Goal: Task Accomplishment & Management: Manage account settings

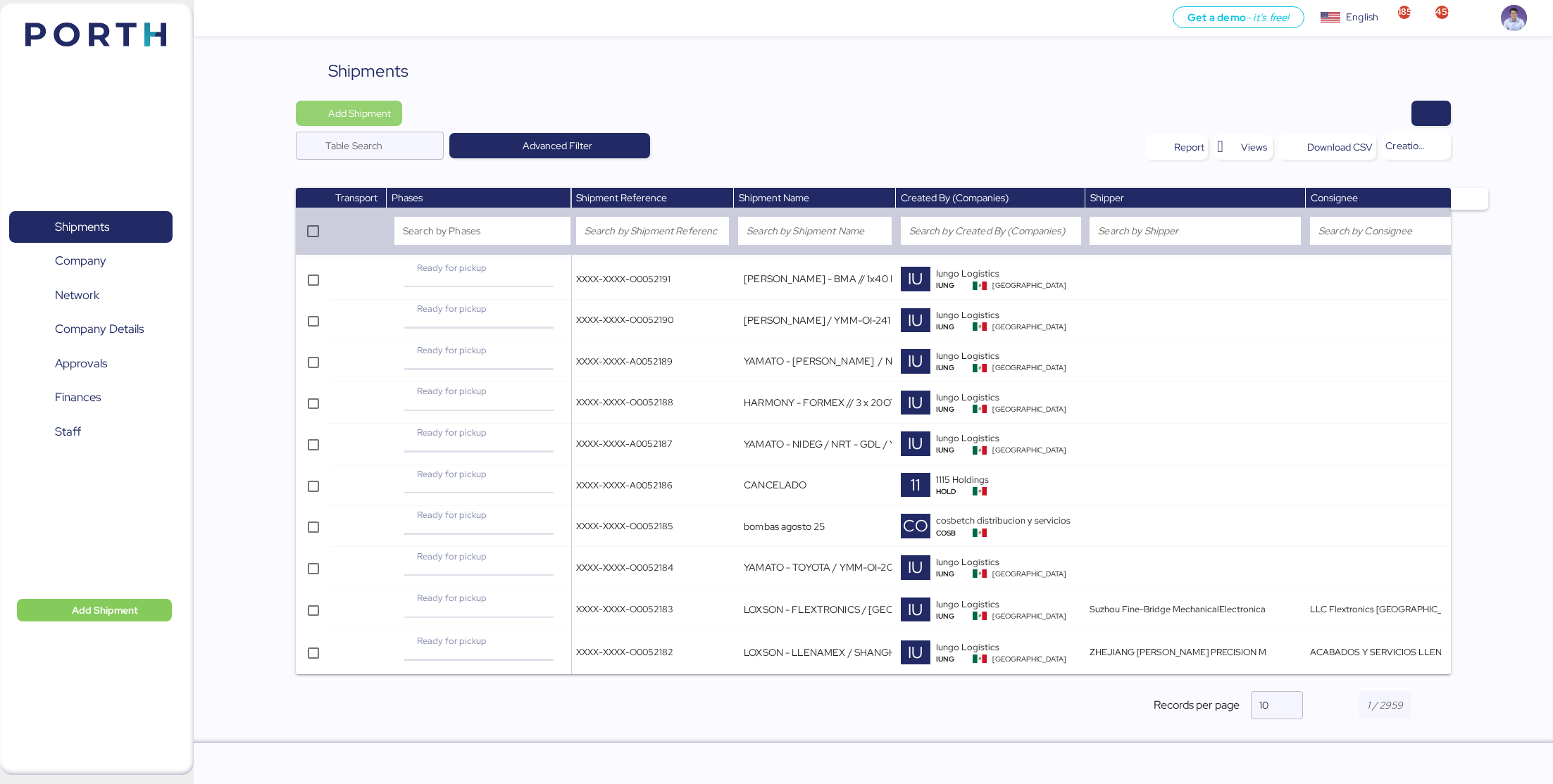
click at [369, 115] on span "Add Shipment" at bounding box center [359, 114] width 63 height 17
click at [376, 137] on div "Add Shipment Manually" at bounding box center [363, 138] width 109 height 20
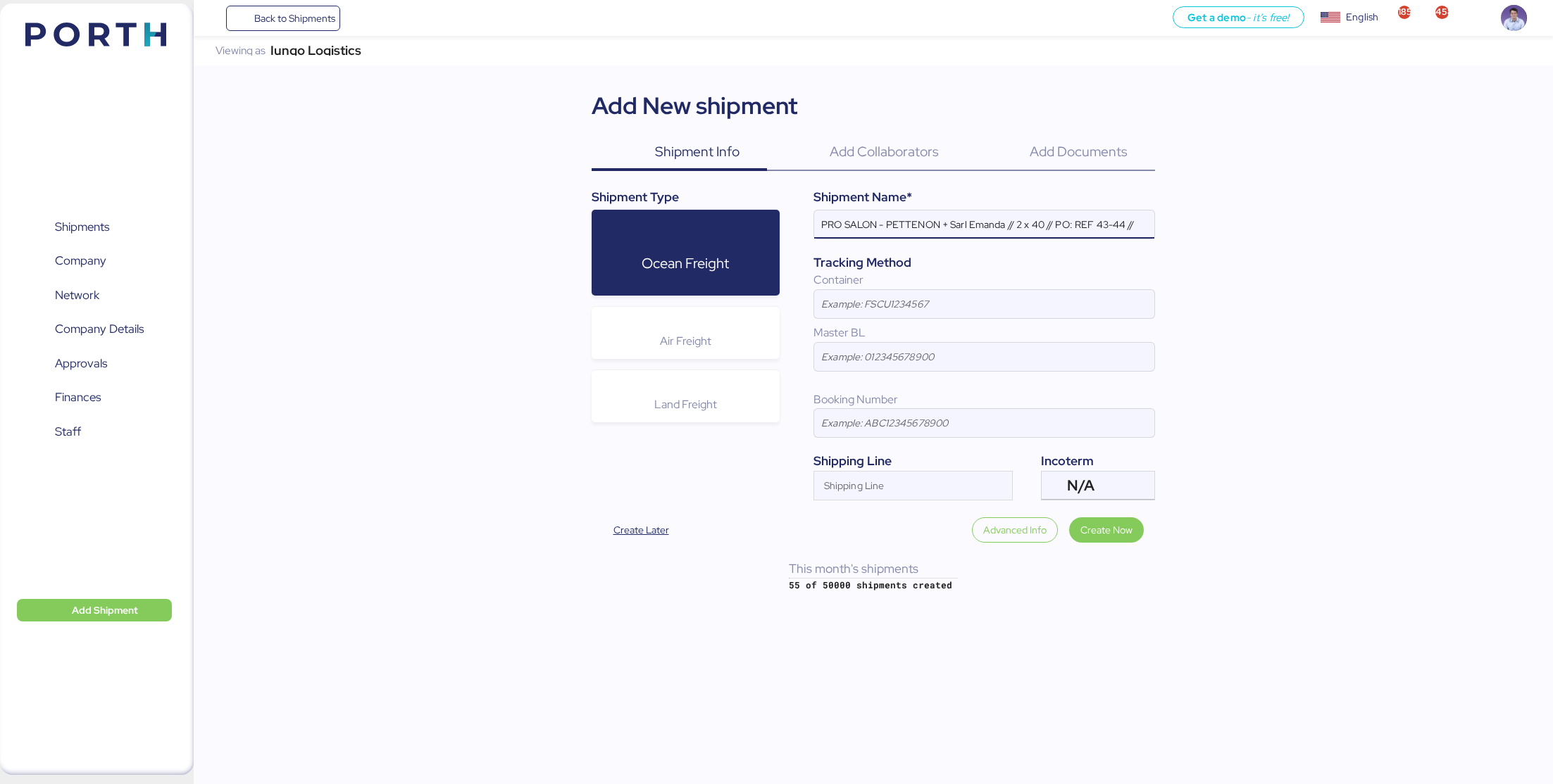
paste input "PORTH-173933"
type input "PRO SALON - PETTENON + Sarl Emanda // 2 x 40 // PO: REF 43-44 // PORTH-173933"
click at [1081, 518] on span "Create Now" at bounding box center [1106, 530] width 75 height 25
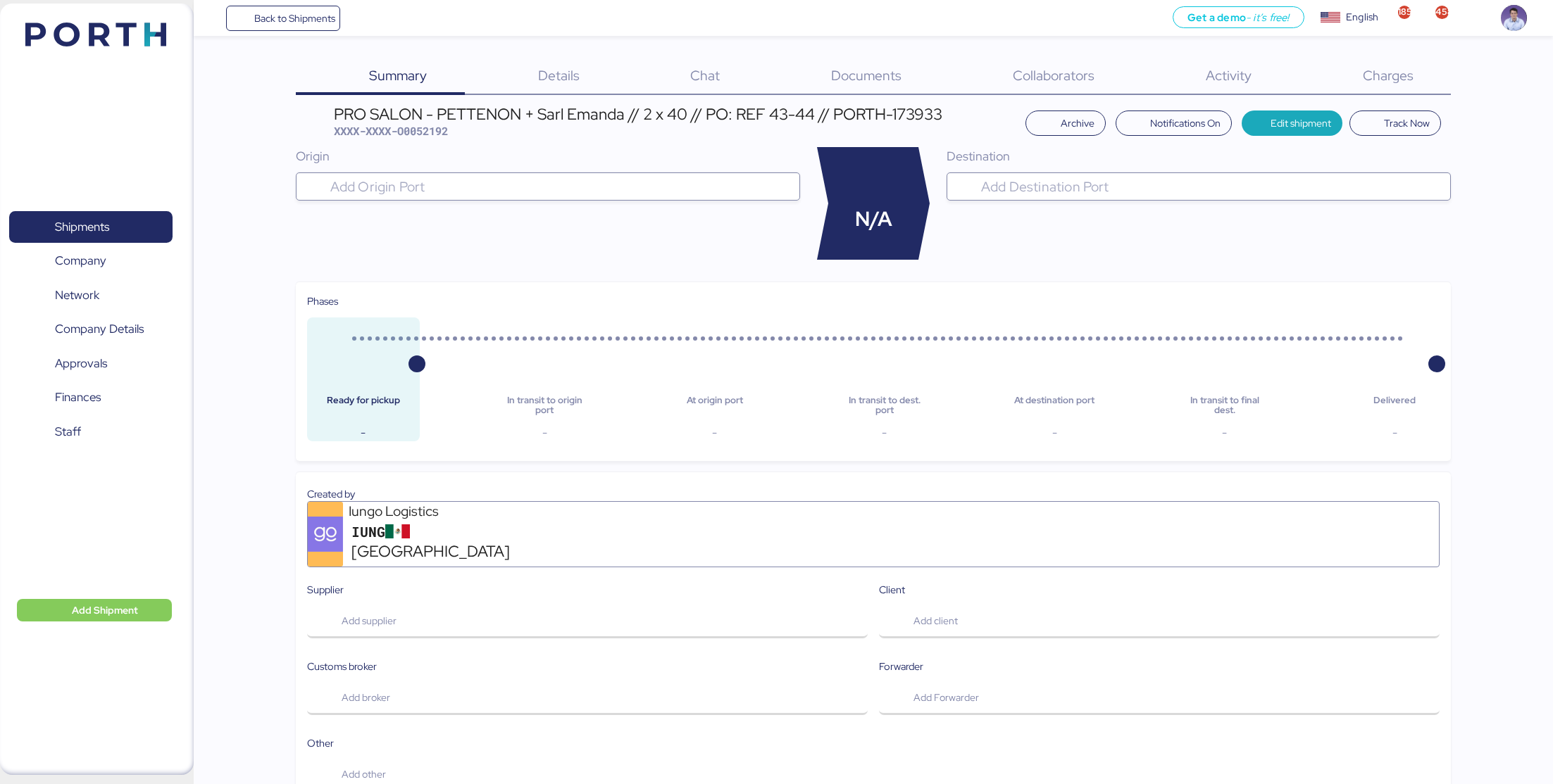
click at [558, 79] on span "Details" at bounding box center [558, 75] width 41 height 18
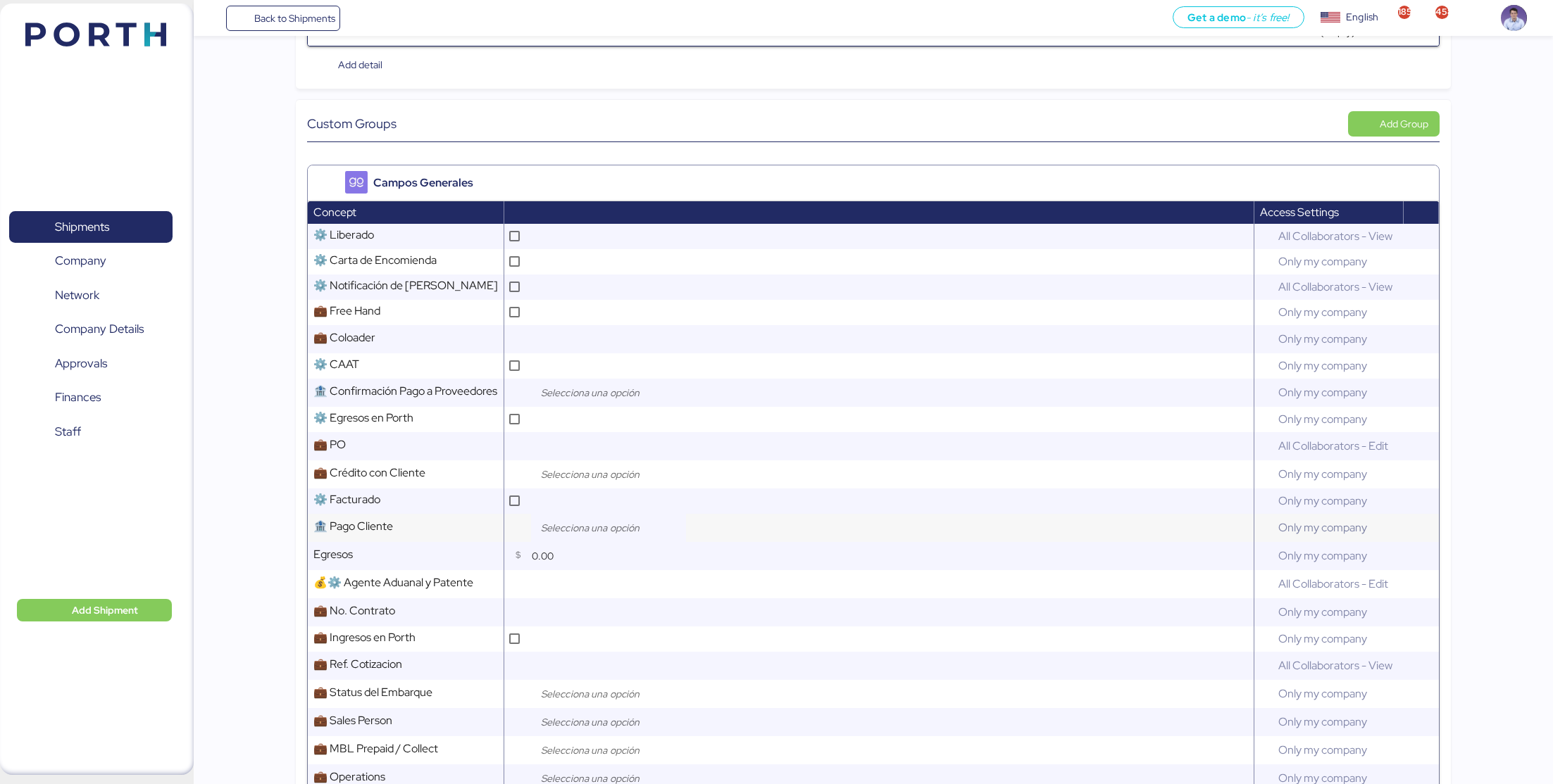
scroll to position [310, 0]
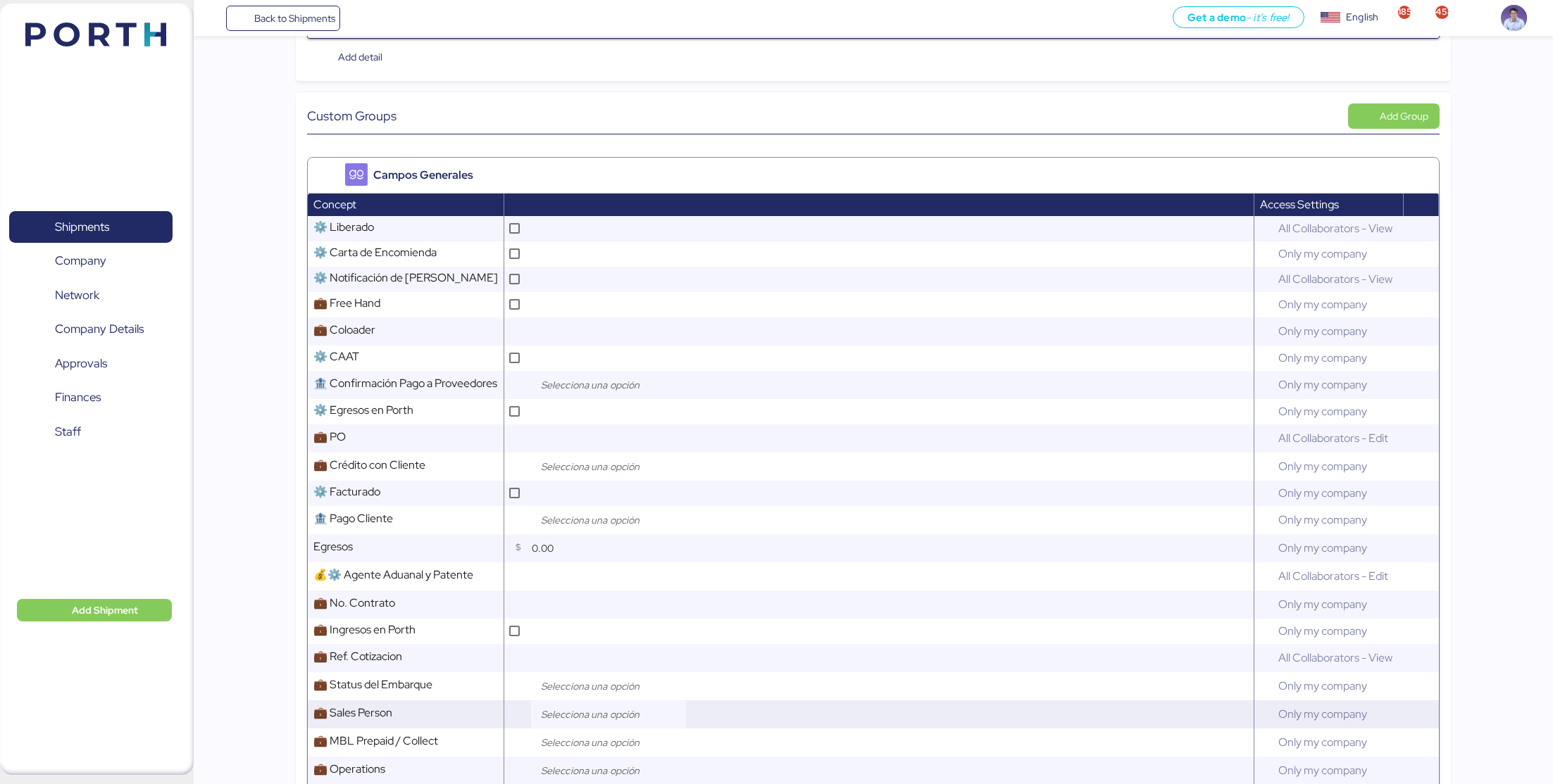
click at [582, 720] on input "search" at bounding box center [611, 715] width 148 height 17
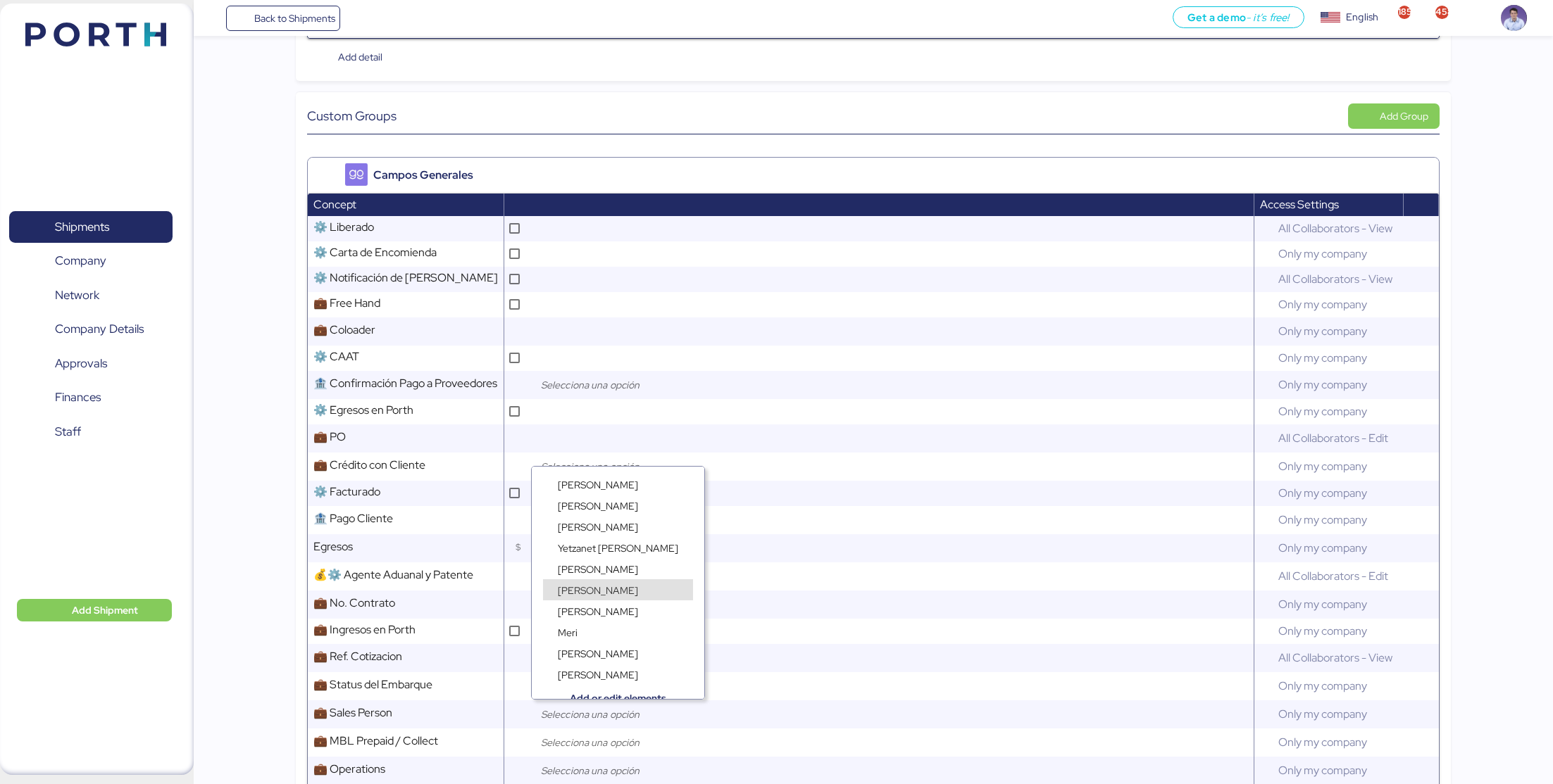
click at [601, 574] on div "[PERSON_NAME]" at bounding box center [618, 583] width 173 height 22
click at [581, 569] on span "[PERSON_NAME]" at bounding box center [598, 569] width 81 height 13
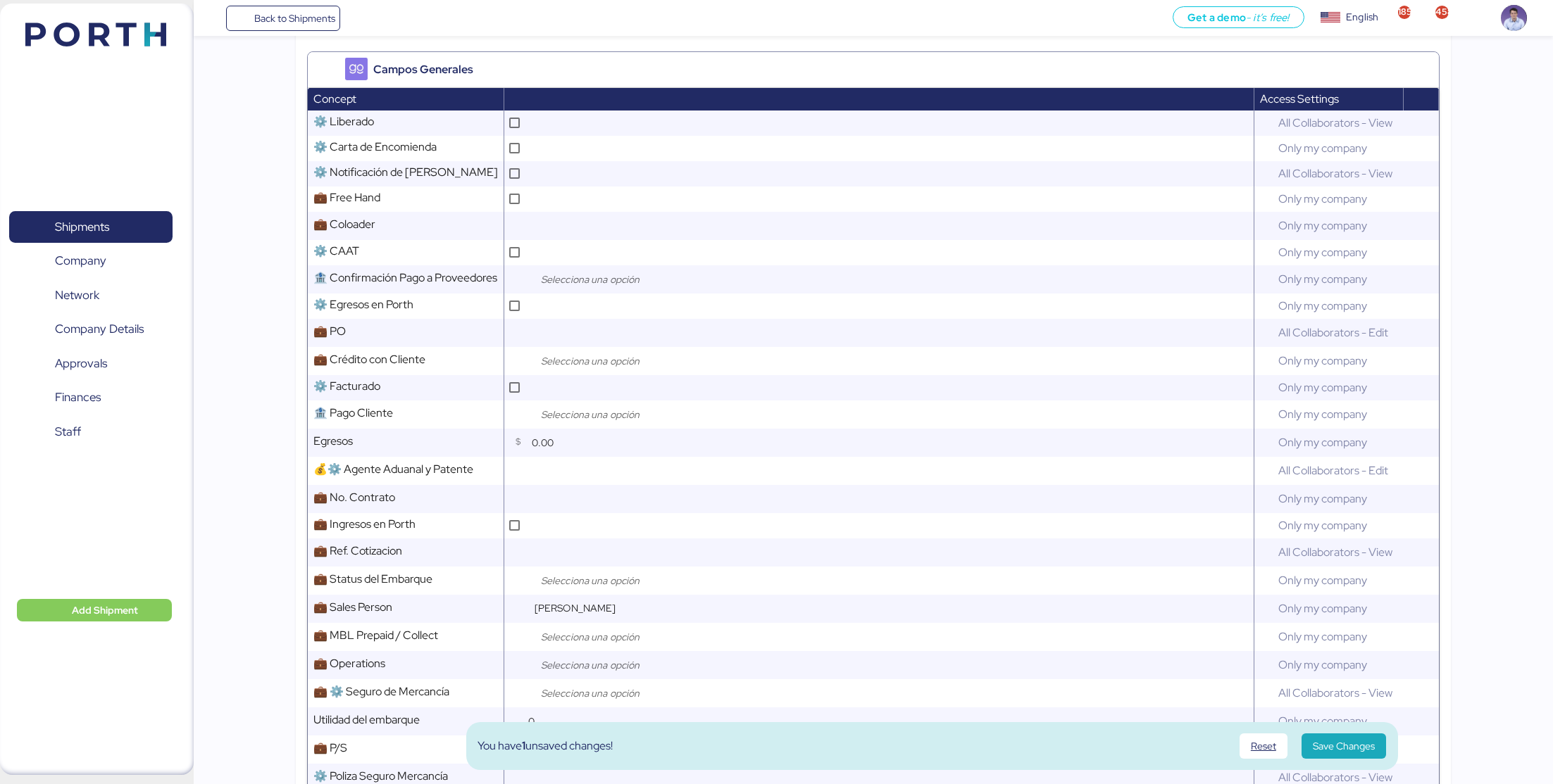
scroll to position [417, 0]
click at [591, 660] on input "search" at bounding box center [611, 665] width 148 height 17
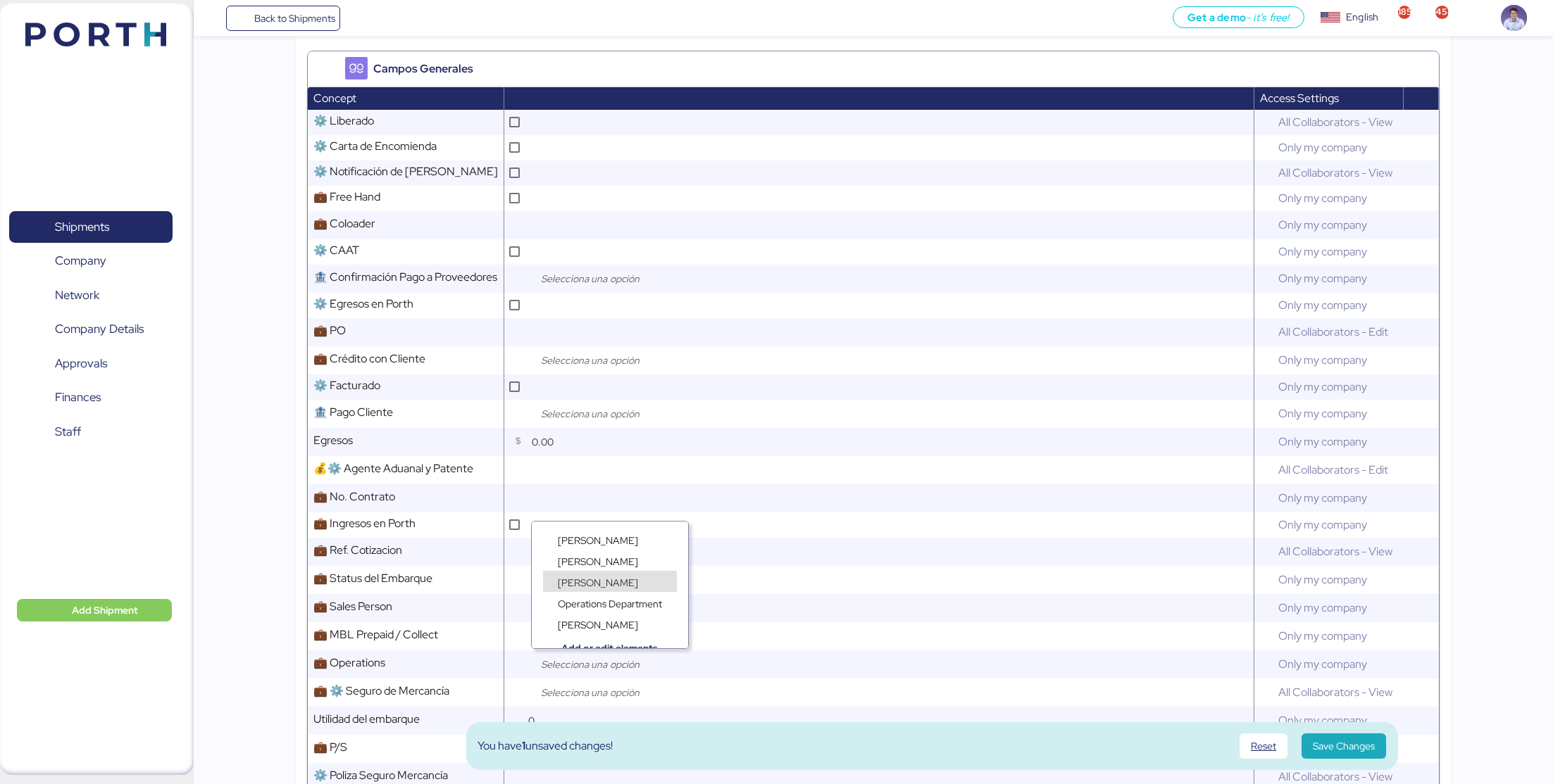
click at [589, 581] on span "[PERSON_NAME]" at bounding box center [598, 583] width 81 height 13
click at [1351, 748] on span "Save Changes" at bounding box center [1343, 746] width 62 height 17
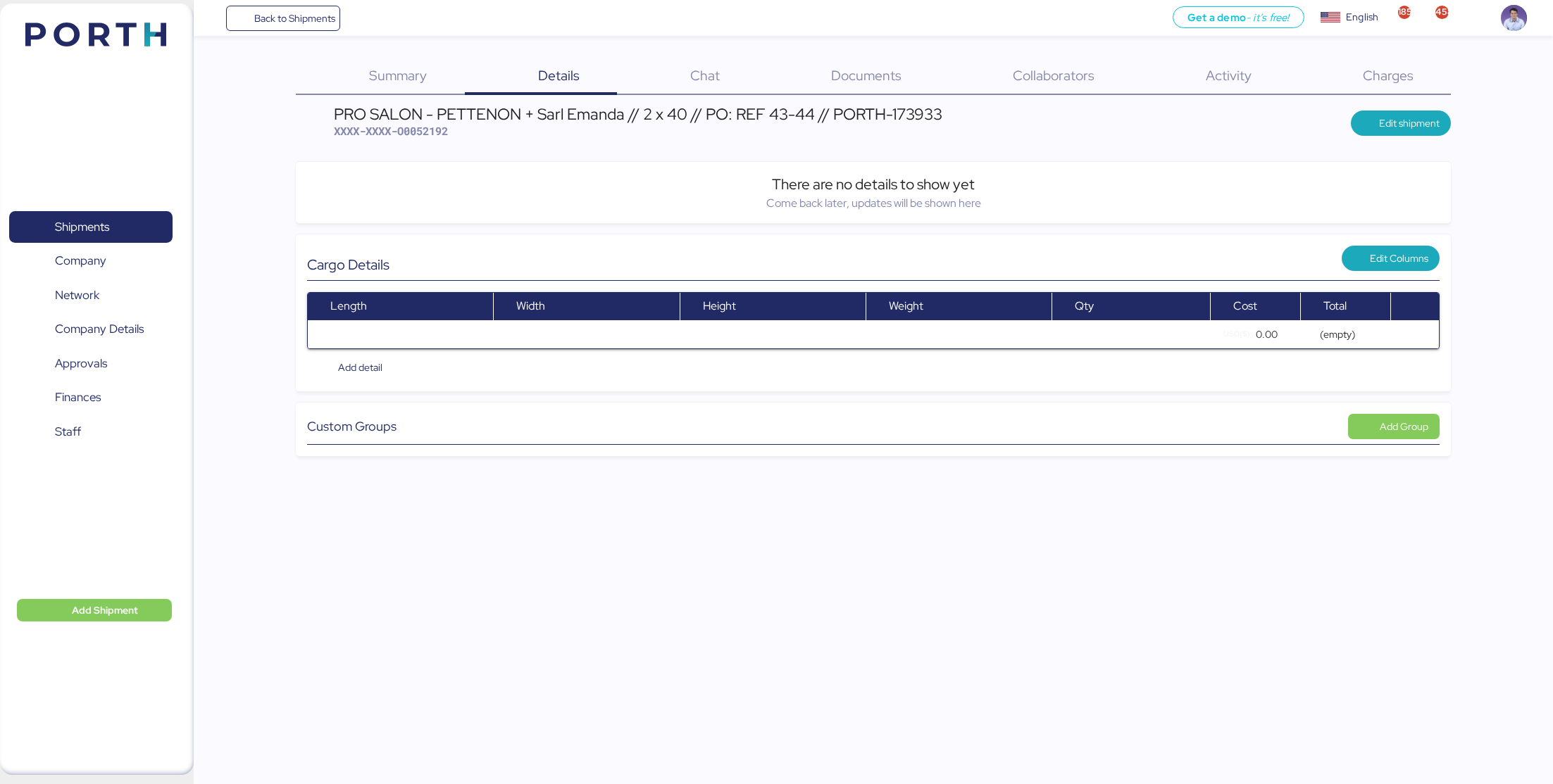
scroll to position [0, 0]
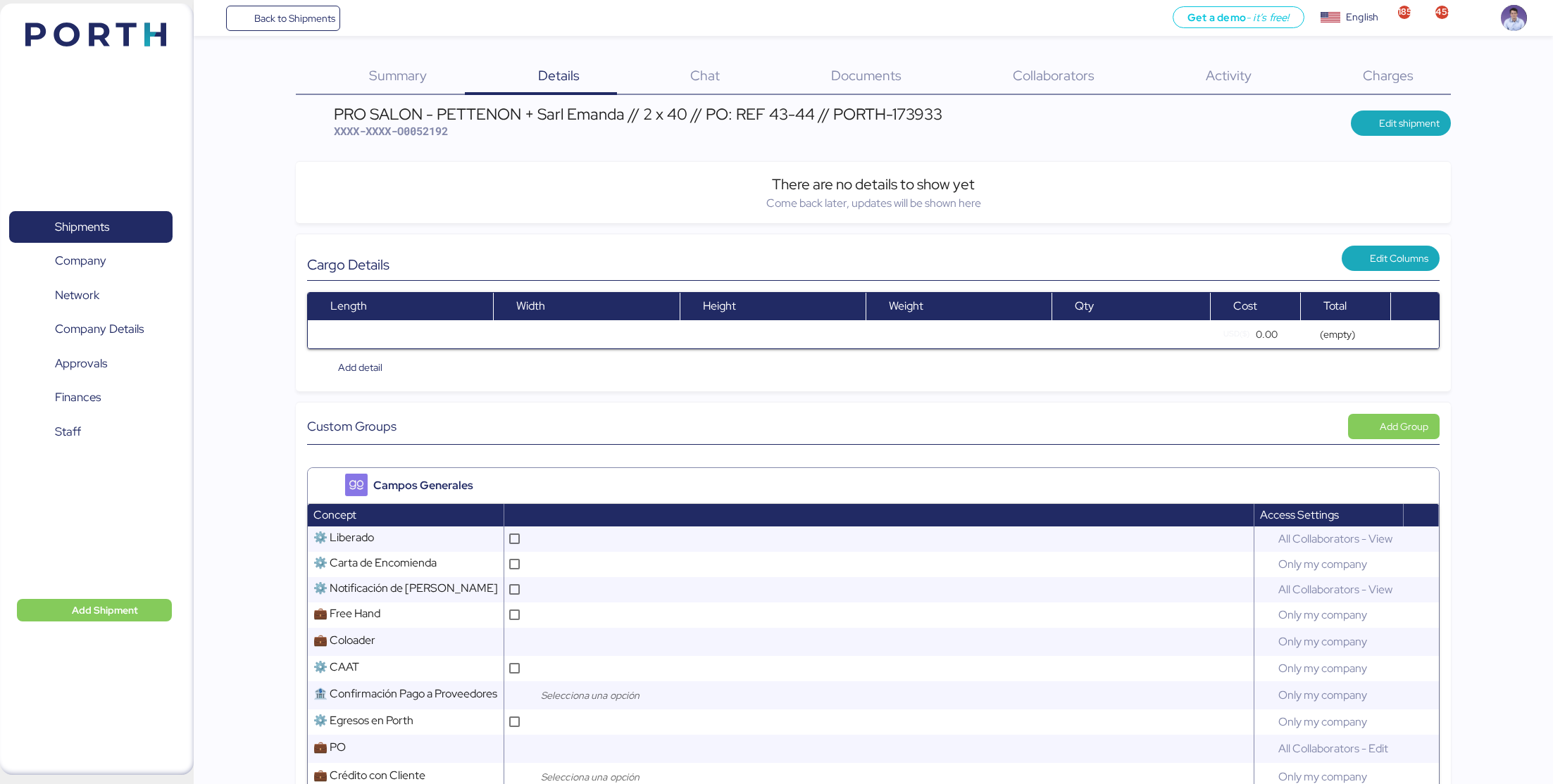
click at [414, 134] on span "XXXX-XXXX-O0052192" at bounding box center [391, 131] width 114 height 14
copy span "O0052192"
